Goal: Task Accomplishment & Management: Manage account settings

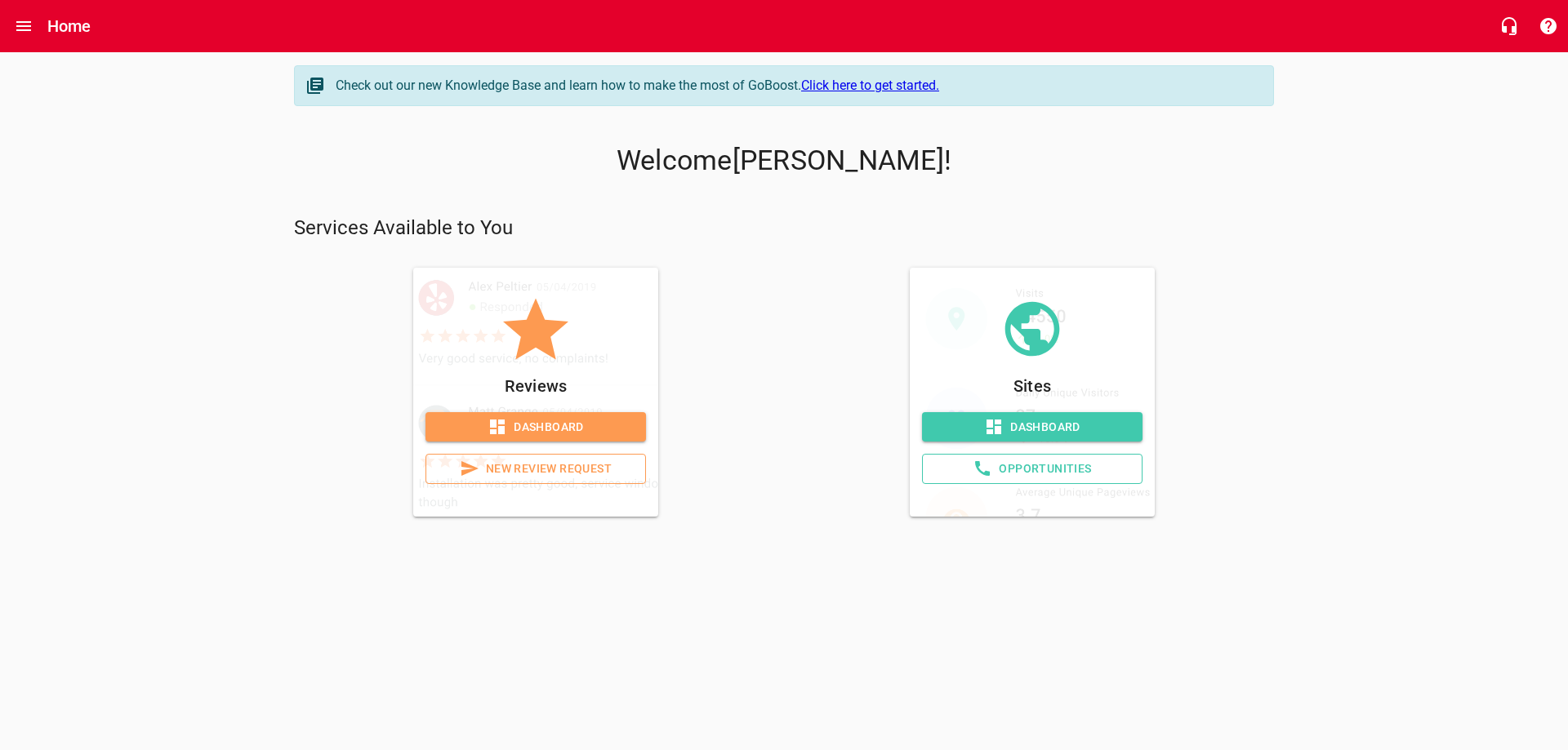
click at [539, 423] on span "Dashboard" at bounding box center [536, 427] width 195 height 21
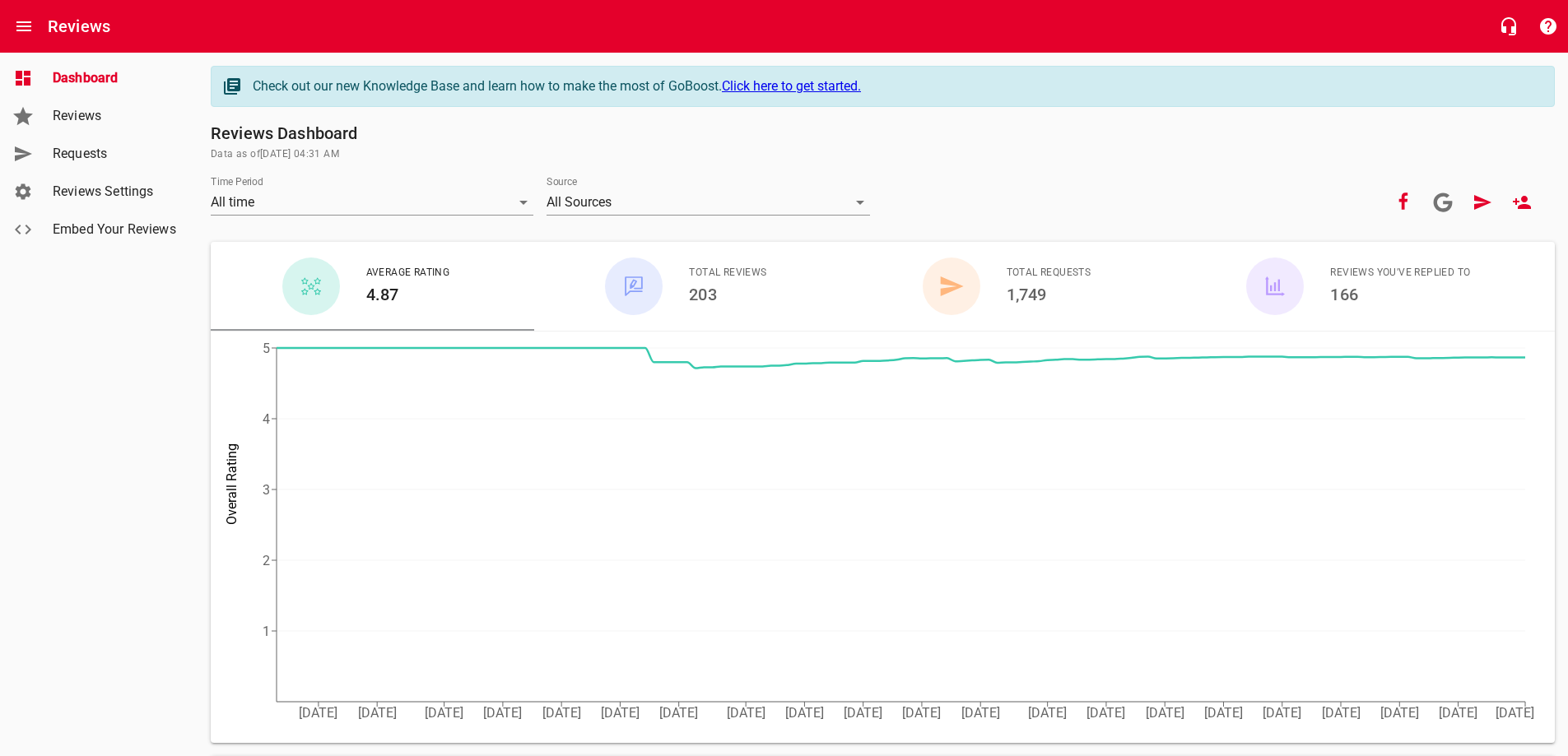
click at [71, 152] on span "Requests" at bounding box center [115, 154] width 125 height 20
